Goal: Check status: Check status

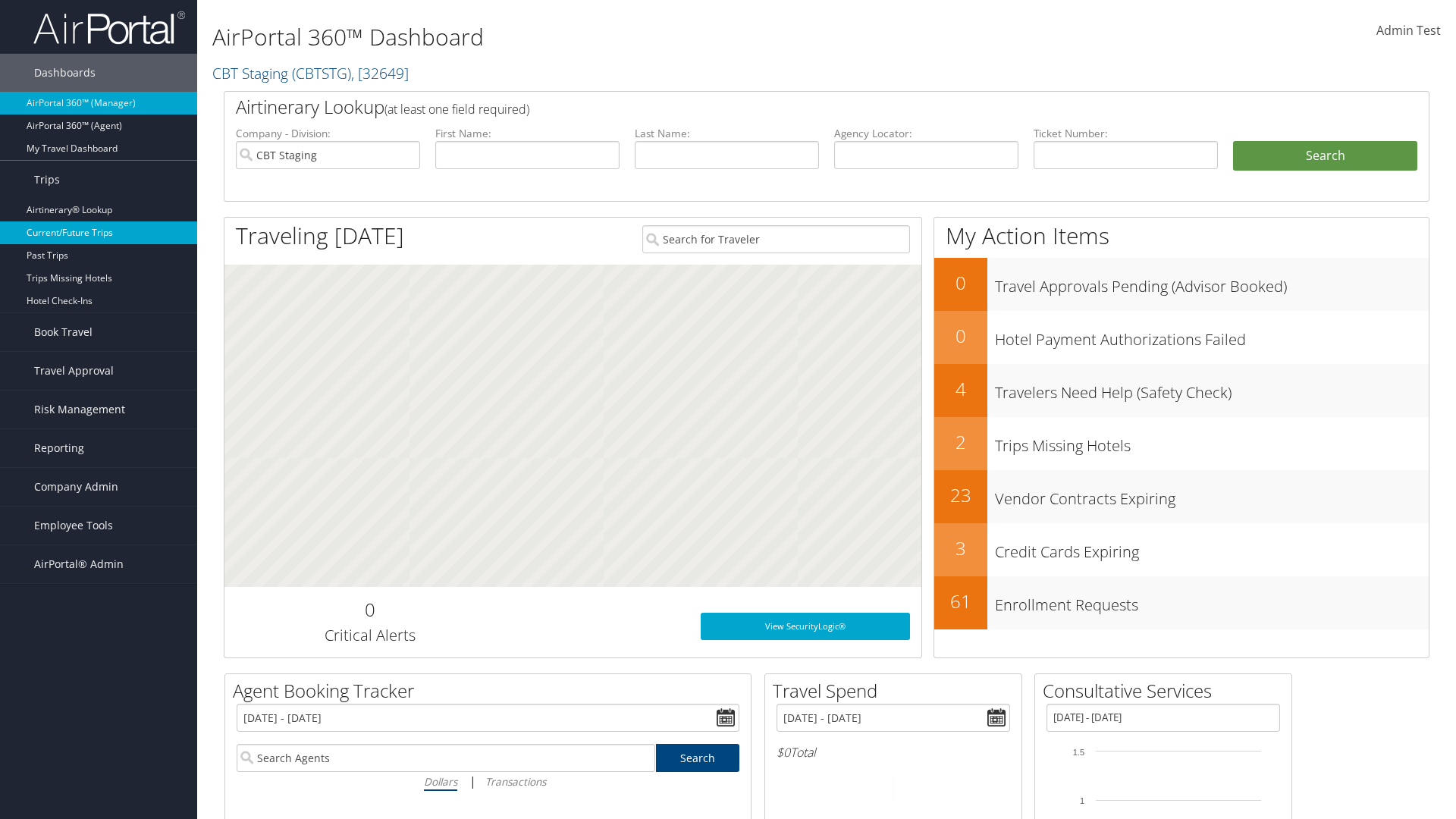
click at [99, 233] on link "Current/Future Trips" at bounding box center [98, 233] width 197 height 23
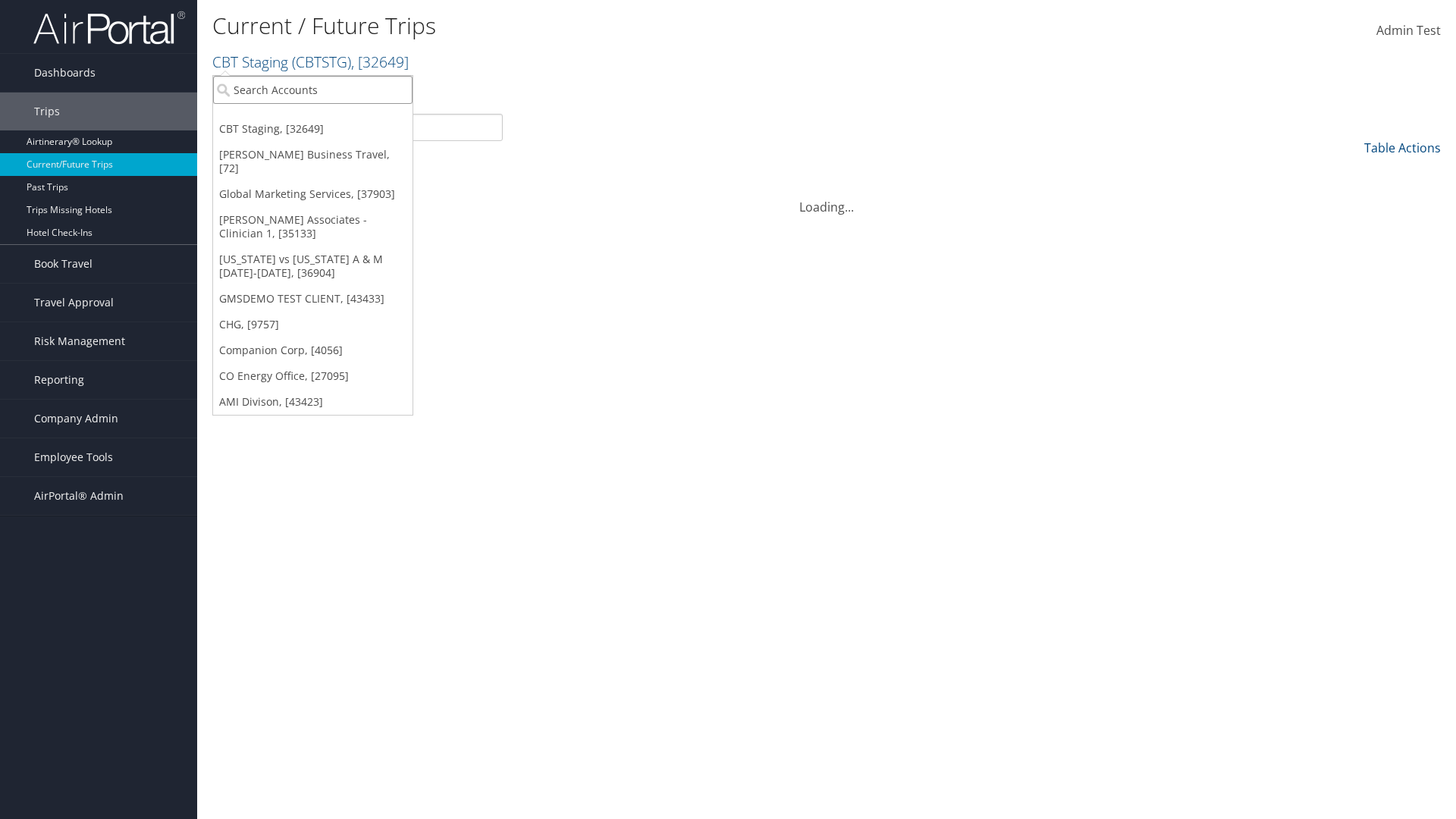
click at [312, 89] on input "search" at bounding box center [313, 89] width 199 height 28
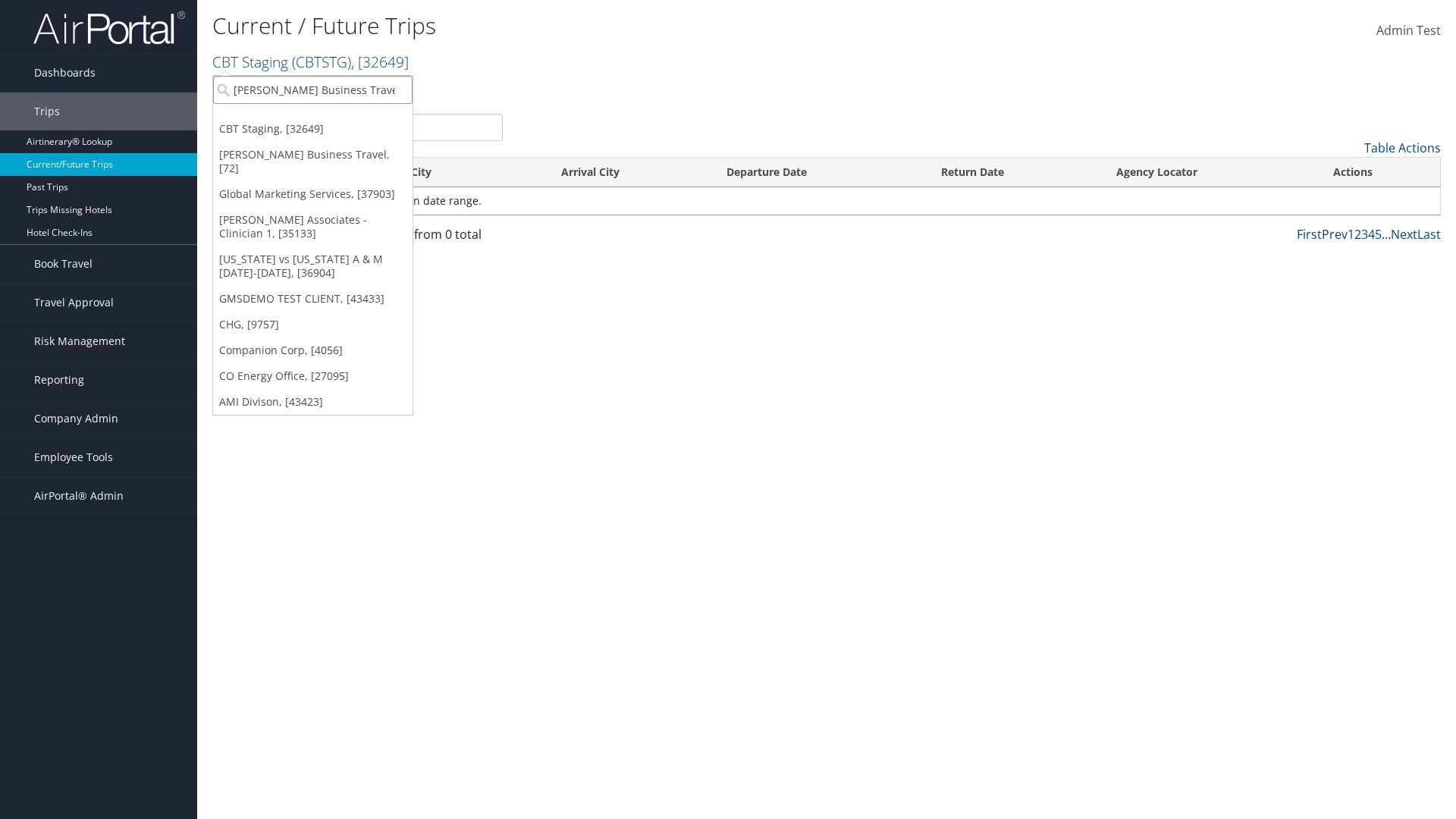
type input "[PERSON_NAME] Business Travel"
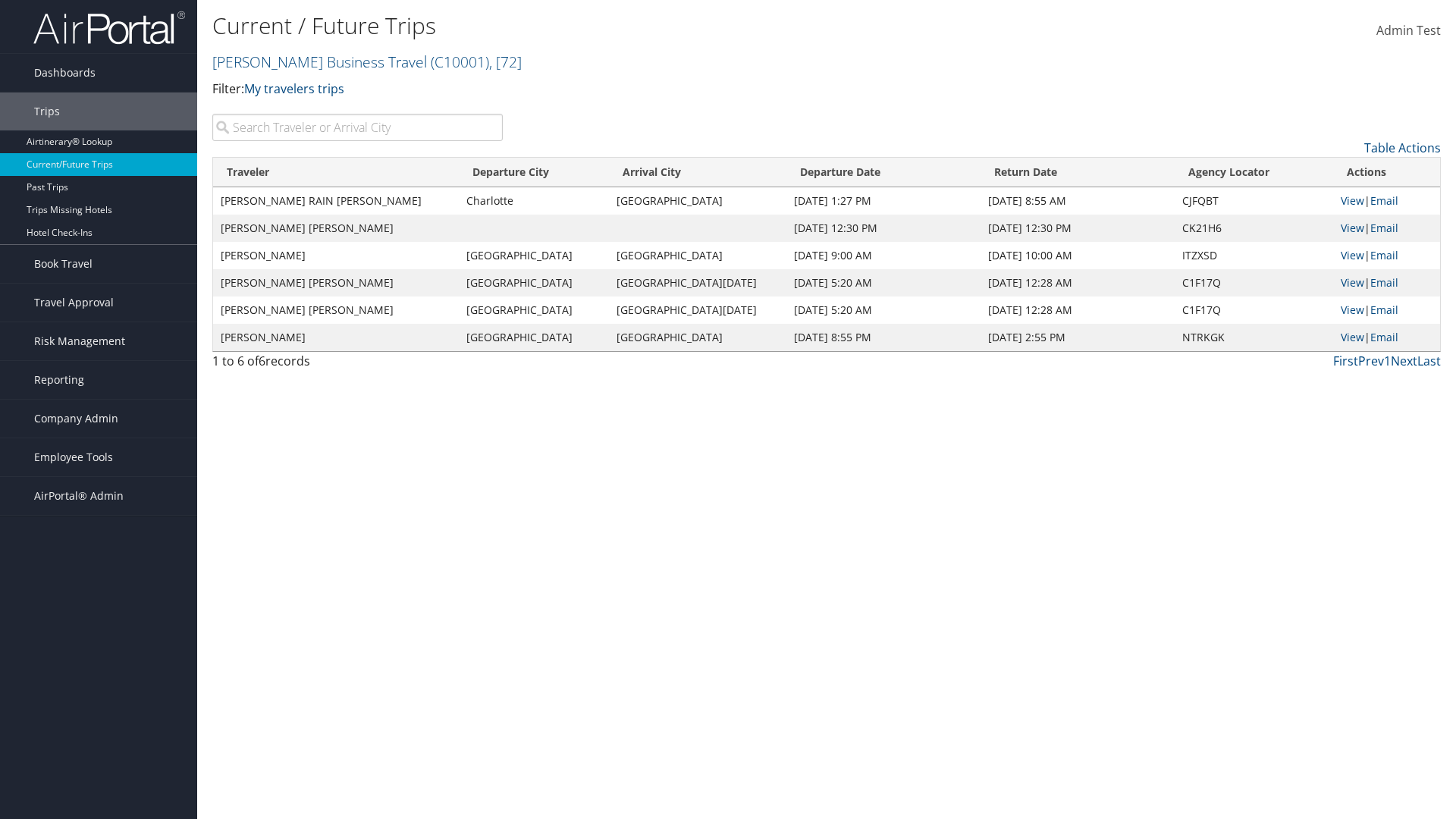
click at [357, 127] on input "search" at bounding box center [357, 127] width 290 height 27
type input "TATUM"
